Goal: Find specific page/section: Find specific page/section

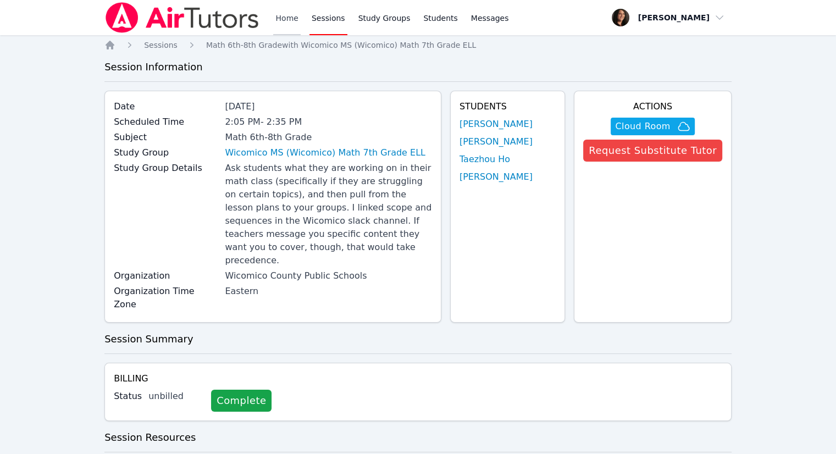
click at [285, 16] on link "Home" at bounding box center [286, 17] width 27 height 35
